Goal: Check status: Check status

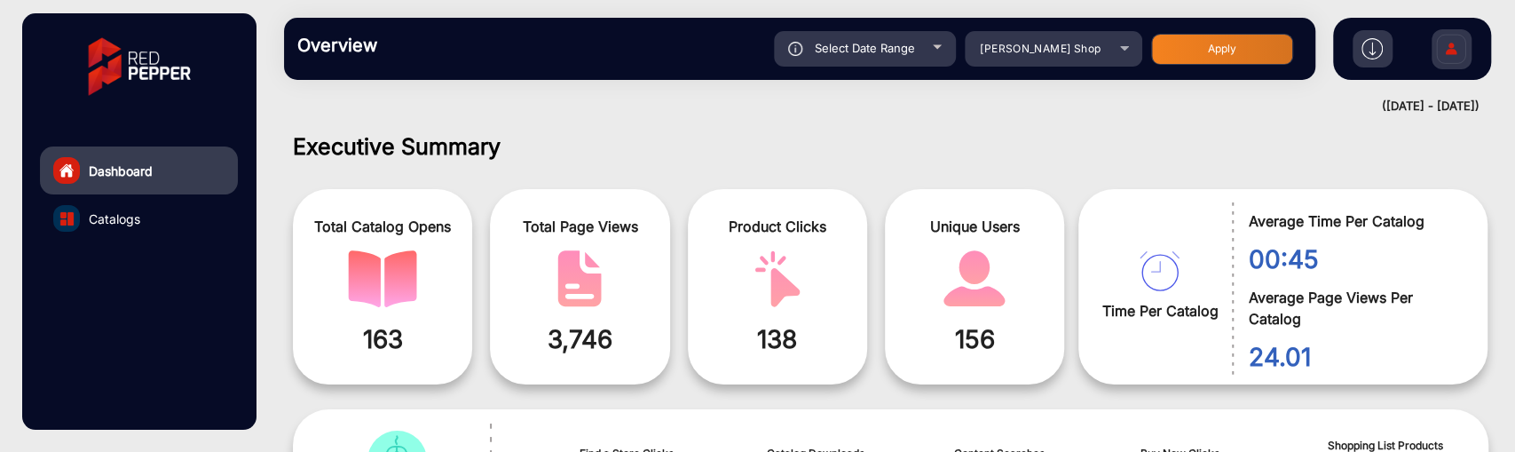
scroll to position [13, 0]
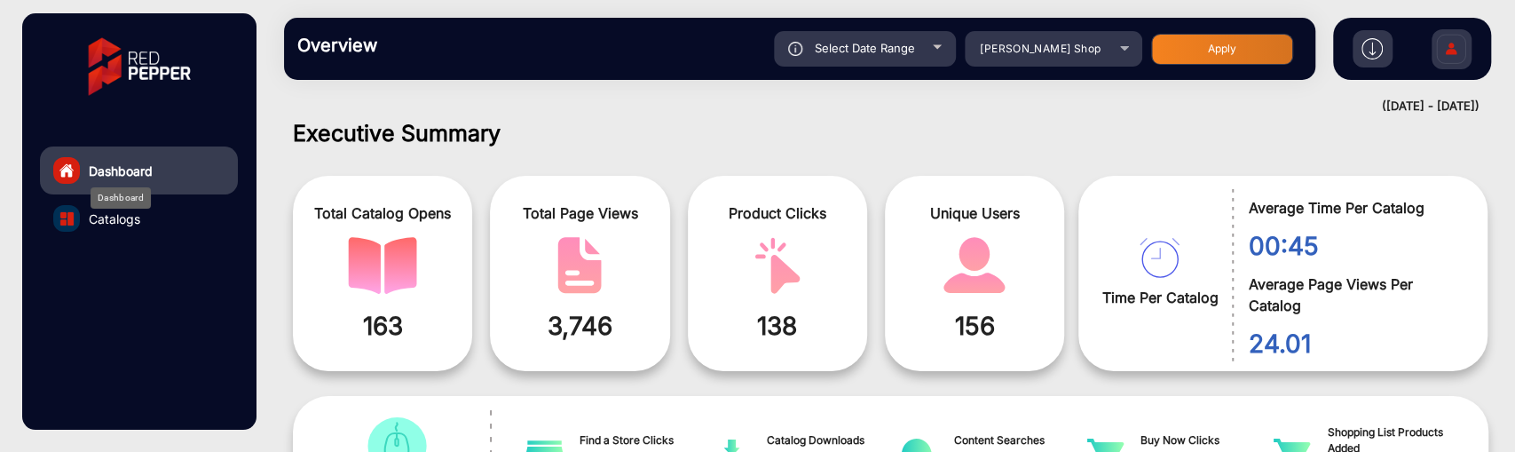
click at [129, 170] on span "Dashboard" at bounding box center [121, 171] width 64 height 19
click at [1116, 57] on div "[PERSON_NAME] Shop" at bounding box center [1054, 48] width 178 height 21
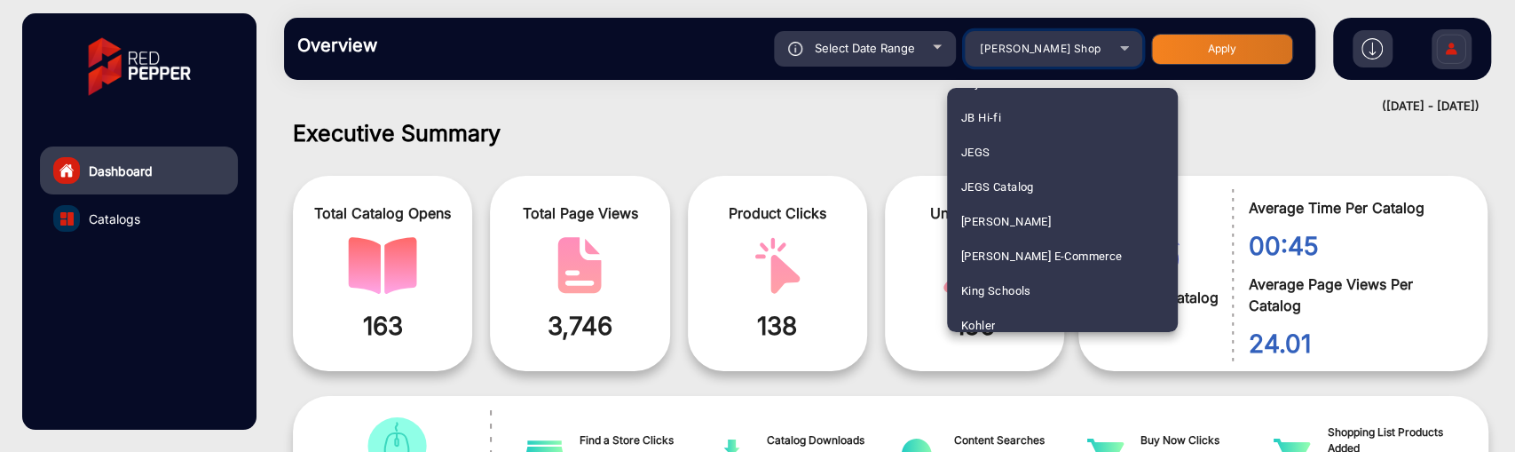
scroll to position [3072, 0]
click at [785, 138] on div at bounding box center [757, 226] width 1515 height 452
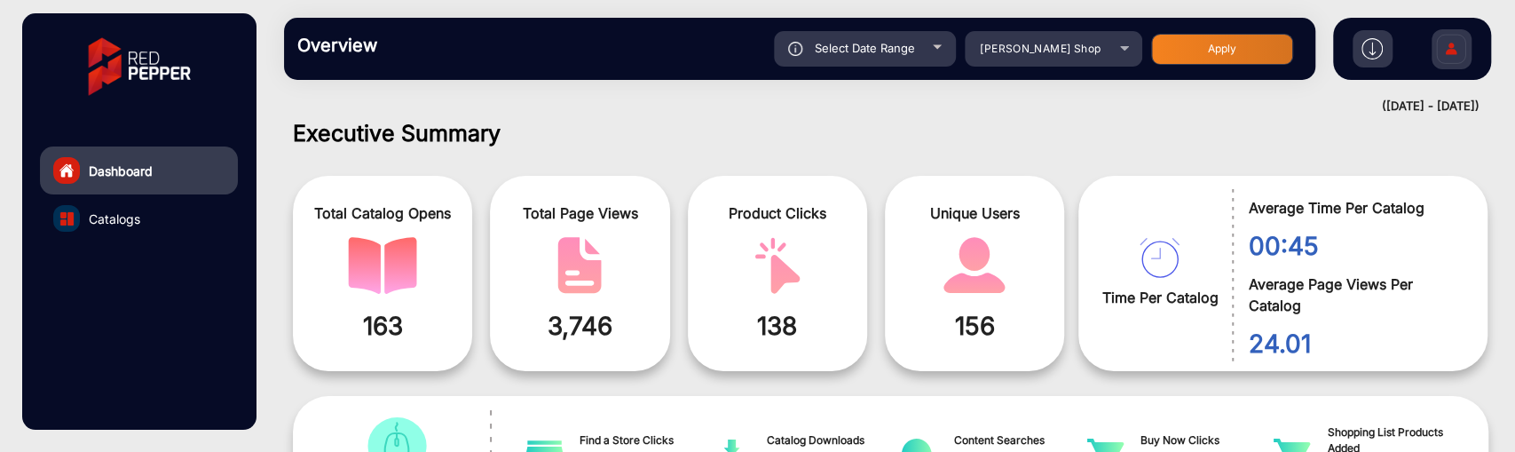
click at [1153, 41] on button "Apply" at bounding box center [1222, 49] width 142 height 31
type input "[DATE]"
click at [1119, 47] on div "[PERSON_NAME] Shop" at bounding box center [1054, 48] width 178 height 21
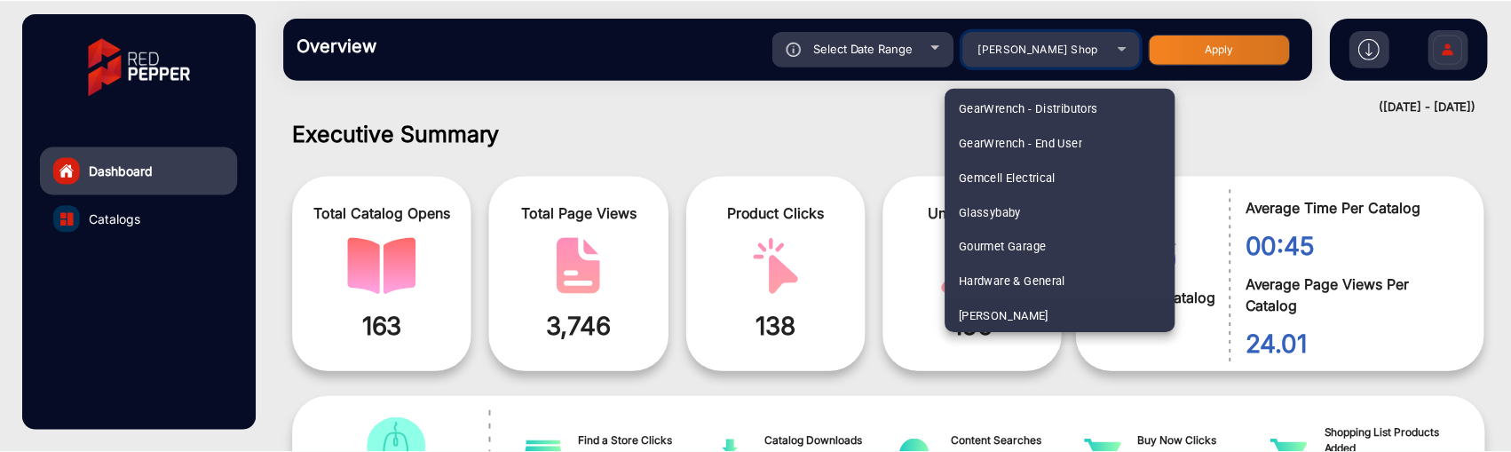
scroll to position [2049, 0]
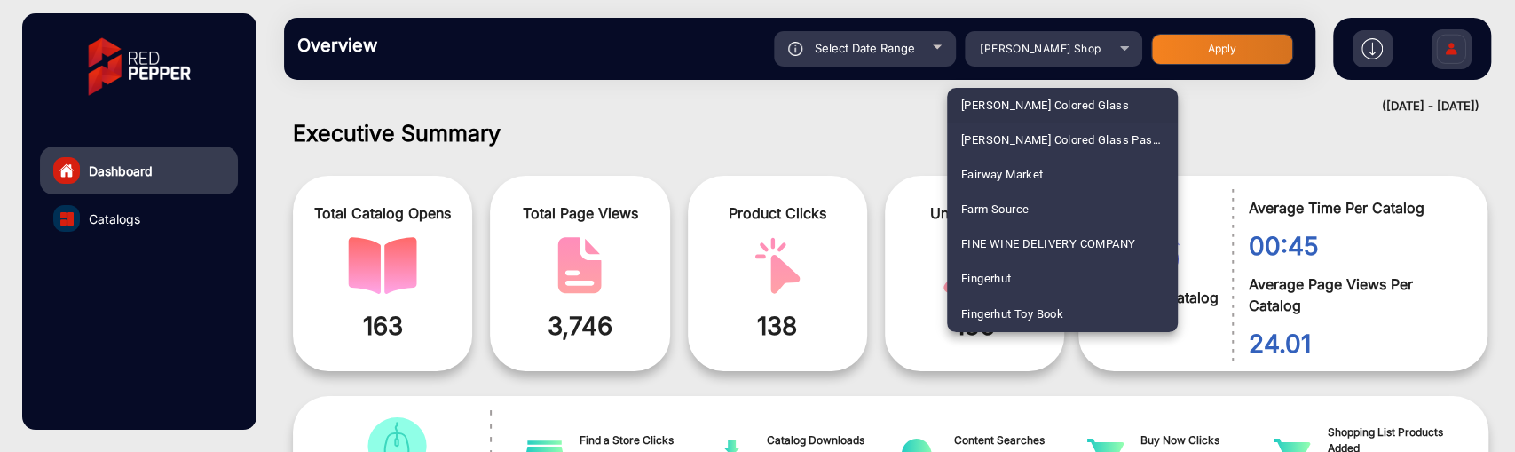
click at [1439, 49] on div at bounding box center [757, 226] width 1515 height 452
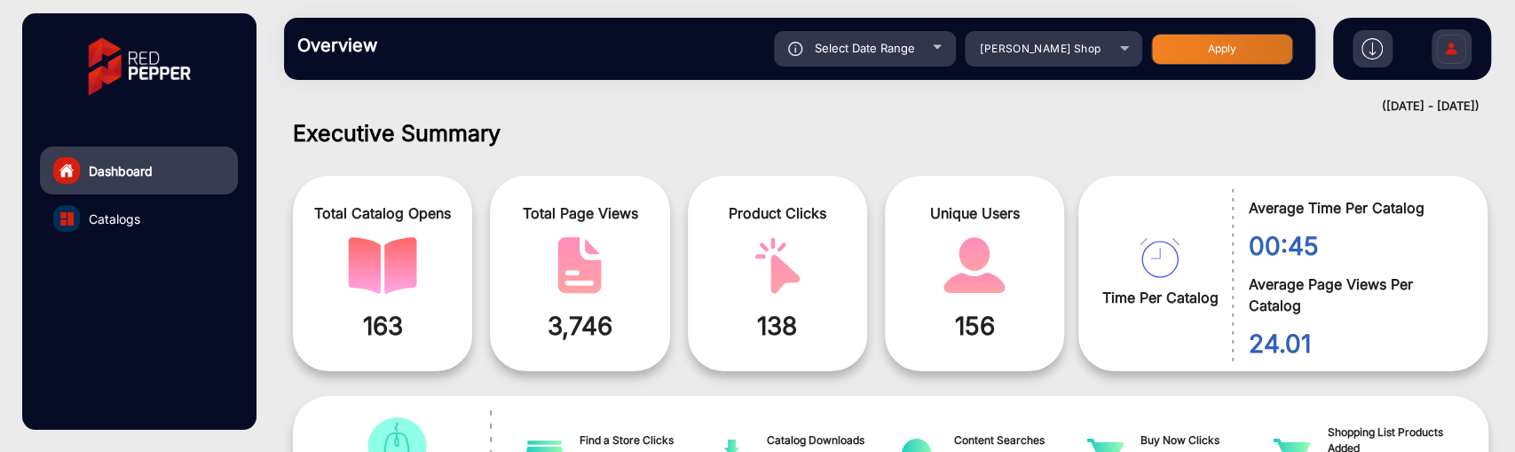
click at [1449, 51] on img at bounding box center [1450, 51] width 37 height 62
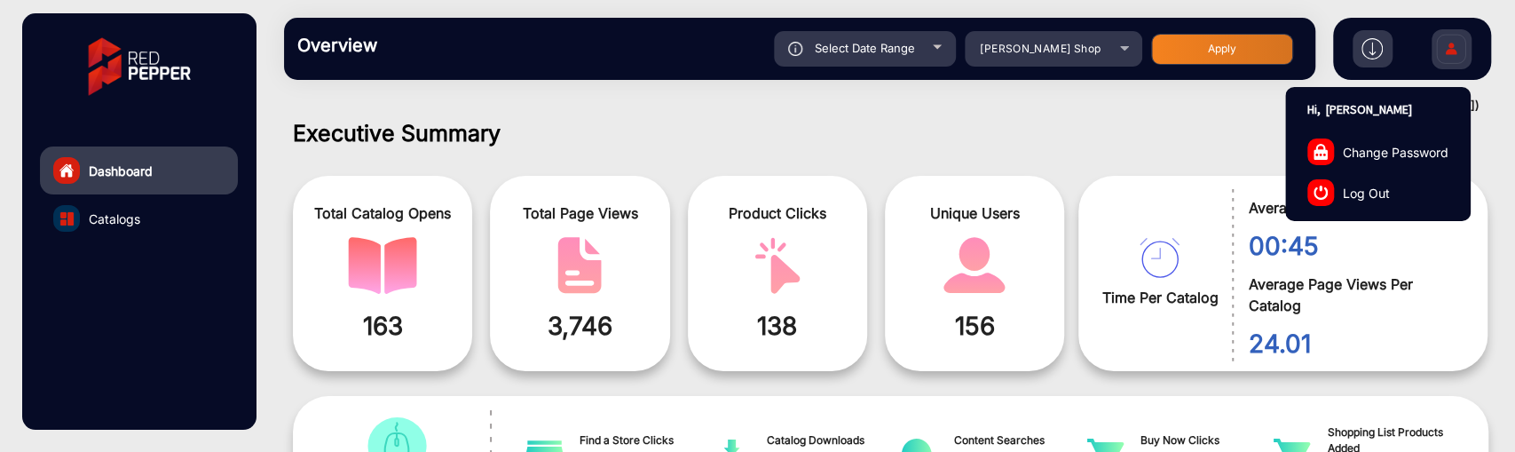
click at [1349, 187] on span "Log Out" at bounding box center [1366, 192] width 47 height 19
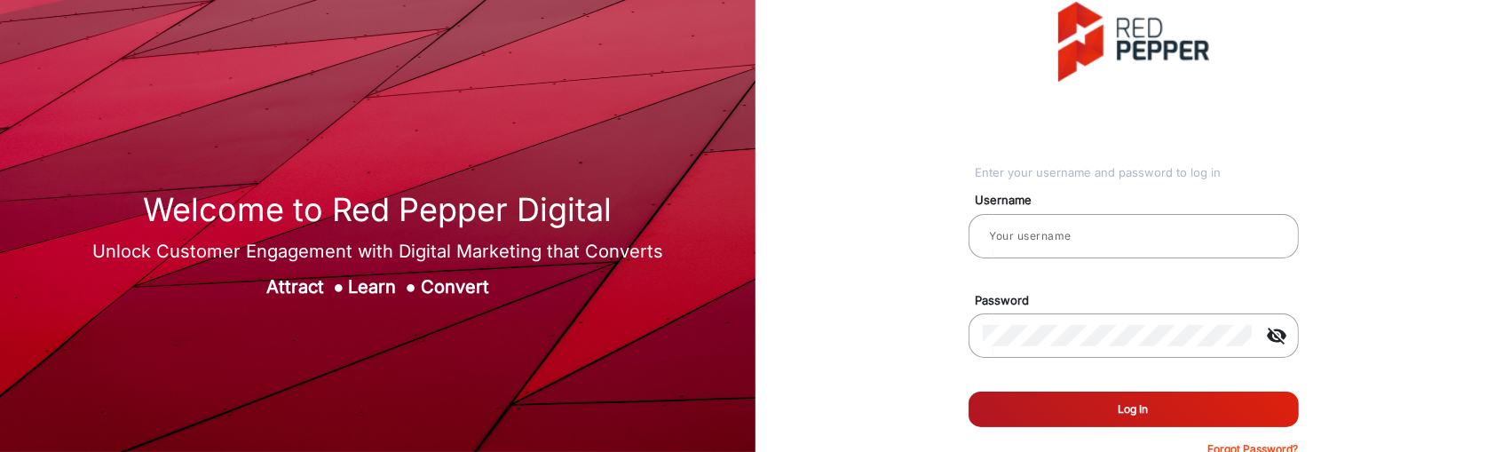
type input "[PERSON_NAME]"
